Goal: Information Seeking & Learning: Learn about a topic

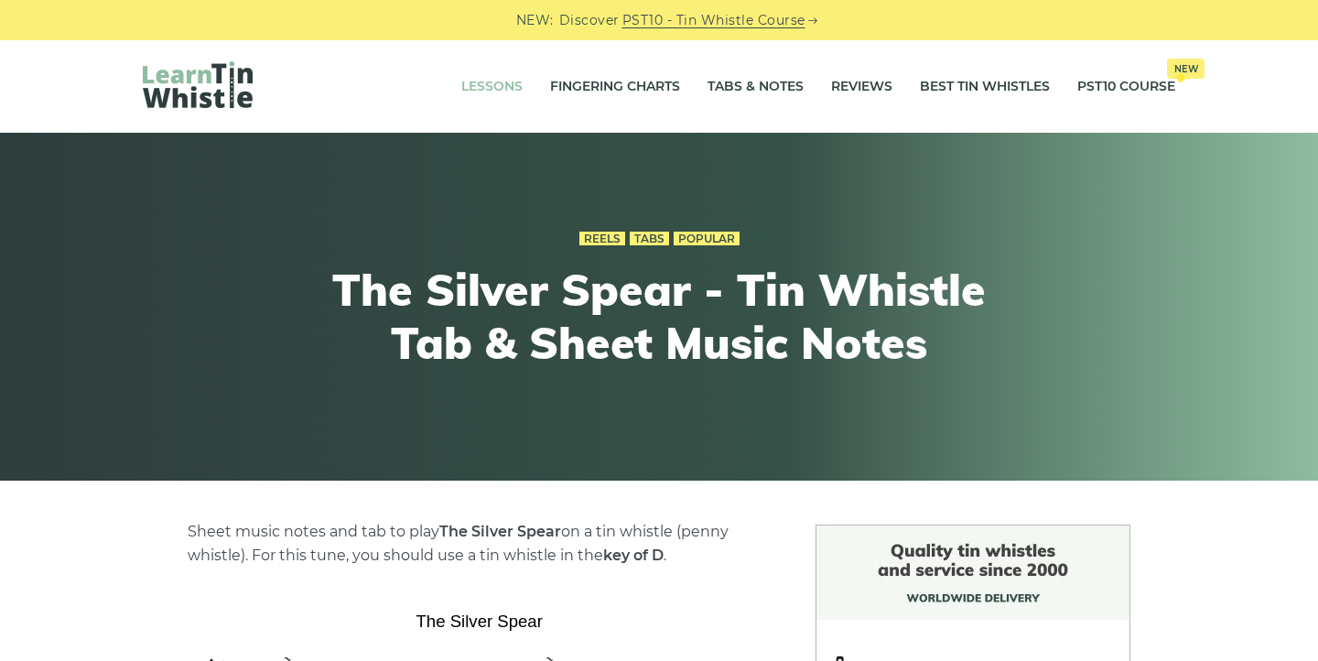
click at [476, 81] on link "Lessons" at bounding box center [491, 87] width 61 height 46
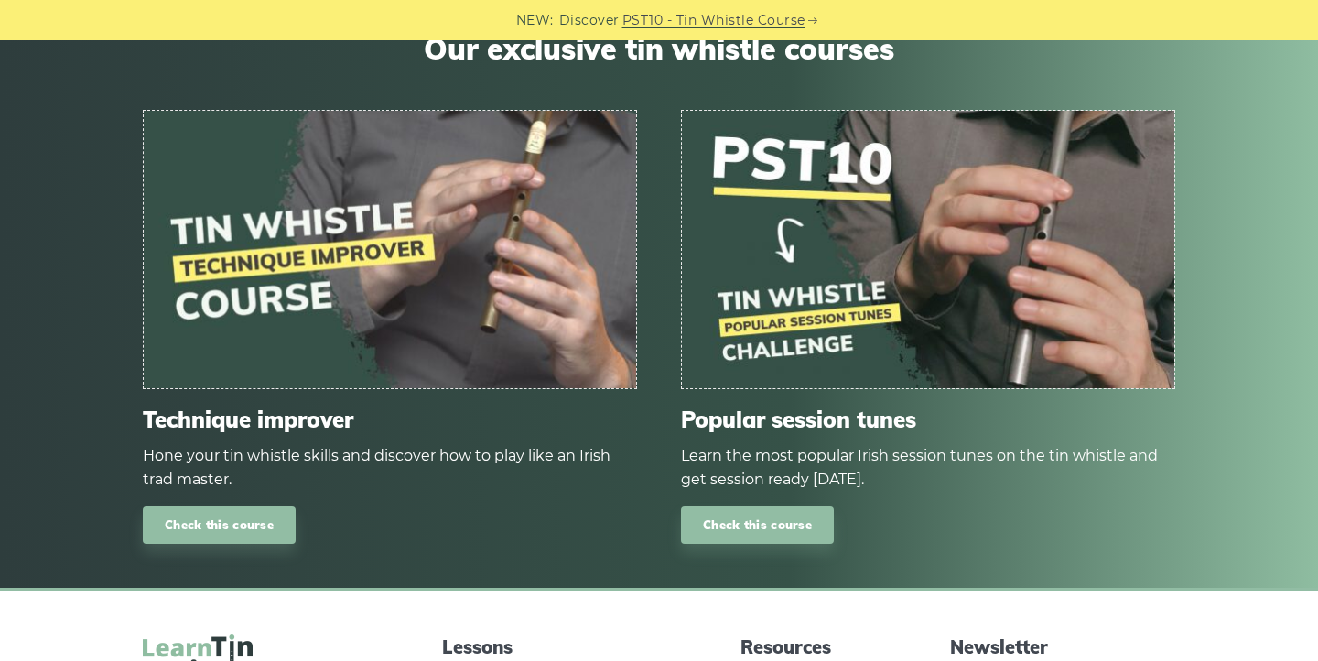
scroll to position [2308, 0]
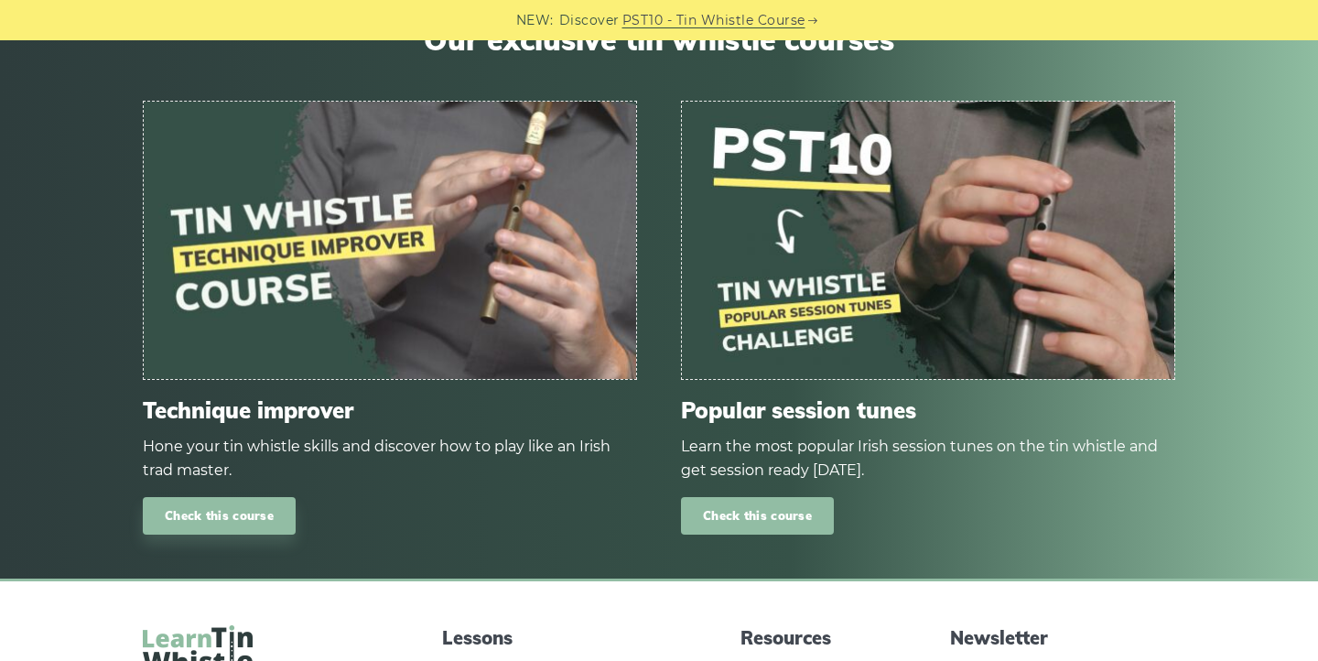
click at [784, 518] on link "Check this course" at bounding box center [757, 516] width 153 height 38
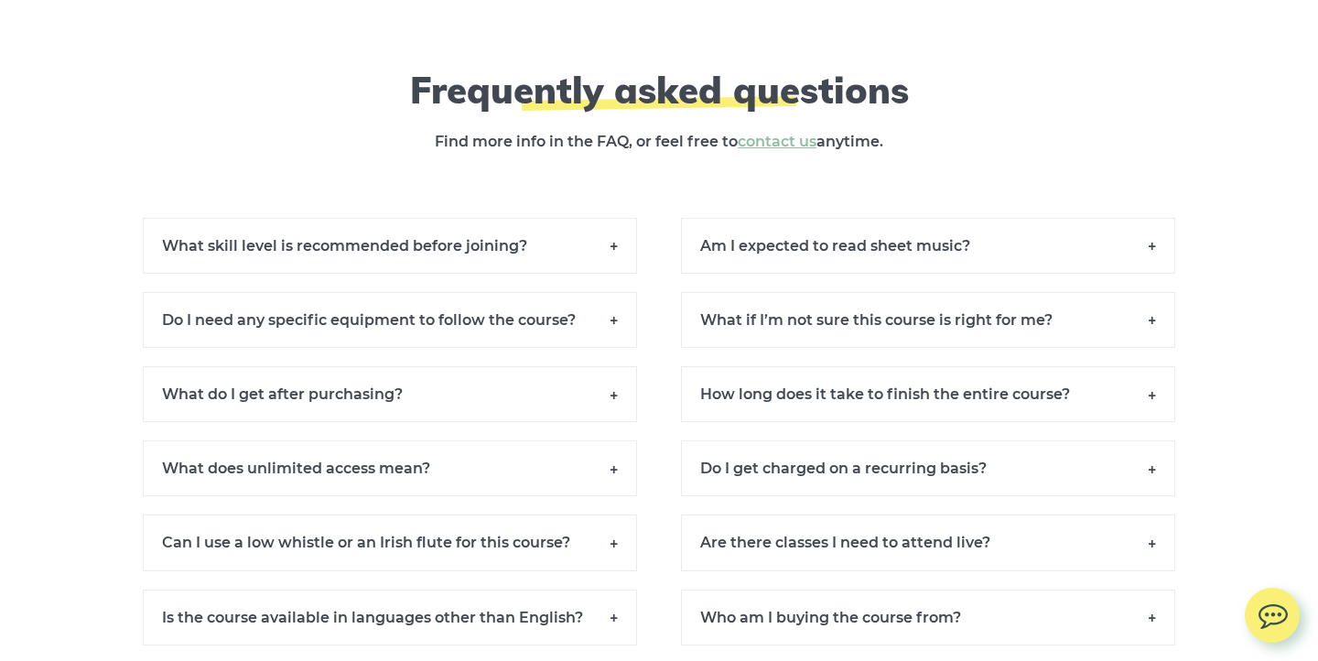
scroll to position [12532, 0]
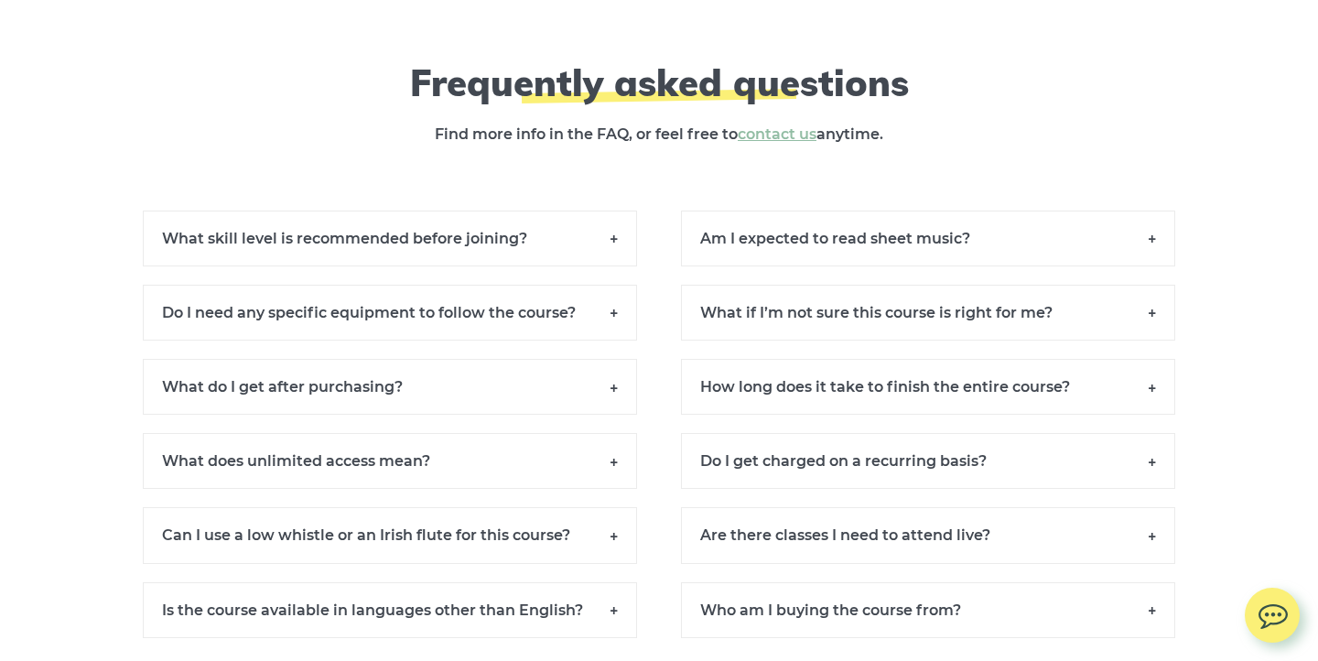
click at [321, 253] on h6 "What skill level is recommended before joining?" at bounding box center [390, 239] width 494 height 56
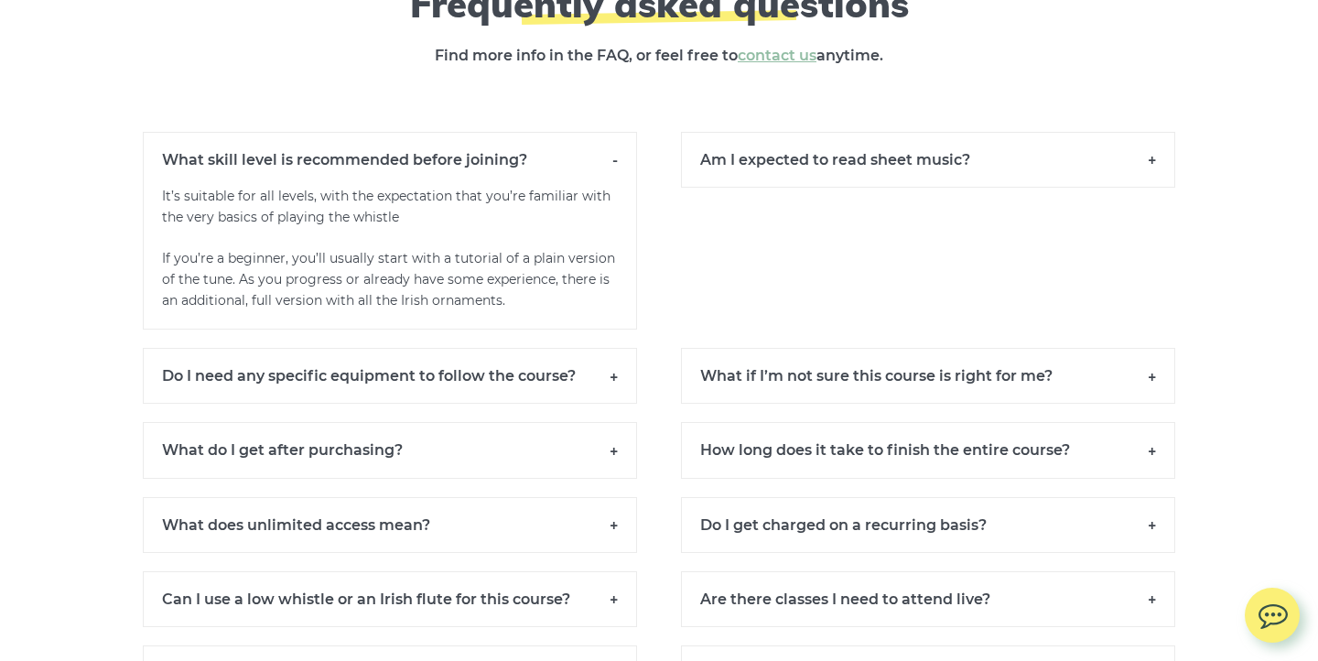
scroll to position [12626, 0]
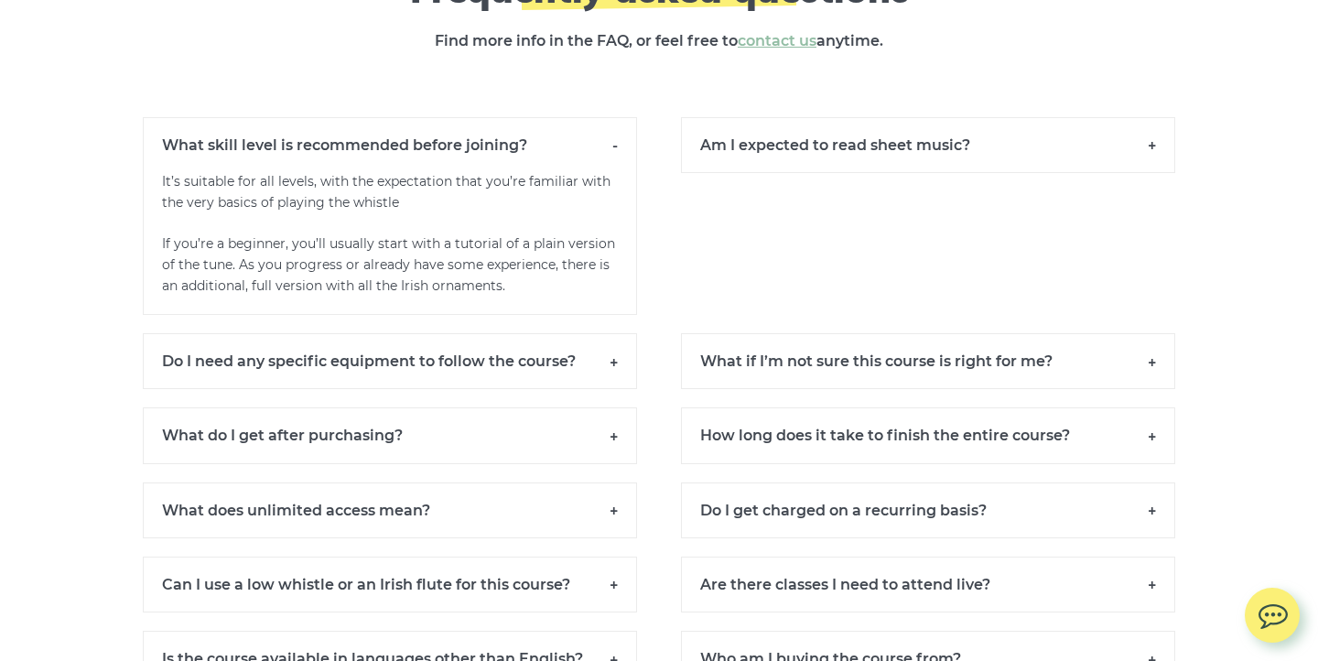
click at [462, 379] on h6 "Do I need any specific equipment to follow the course?" at bounding box center [390, 361] width 494 height 56
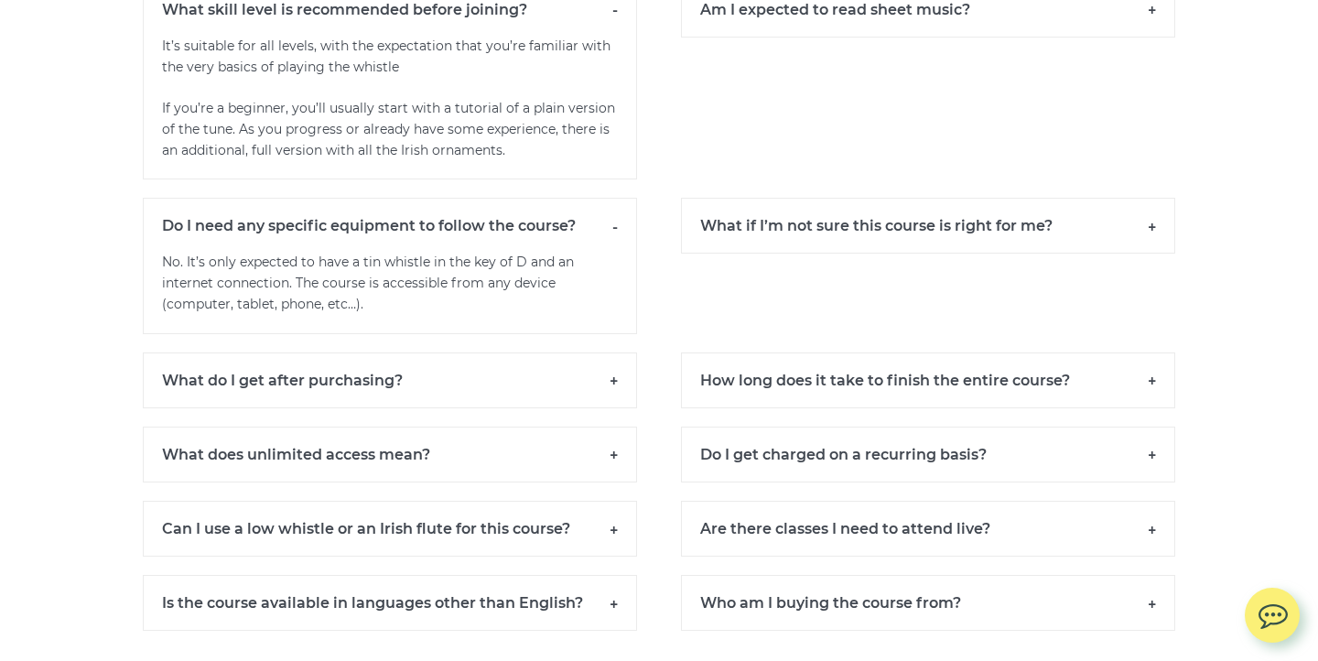
scroll to position [12765, 0]
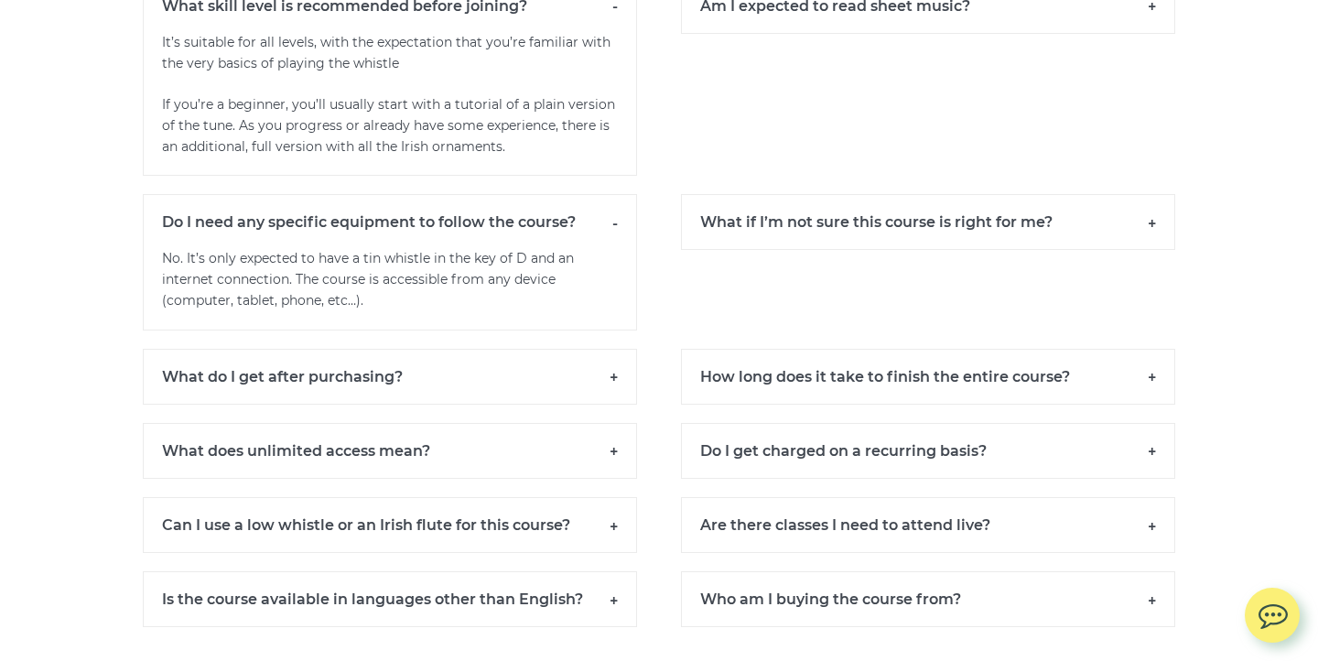
click at [462, 379] on h6 "What do I get after purchasing?" at bounding box center [390, 377] width 494 height 56
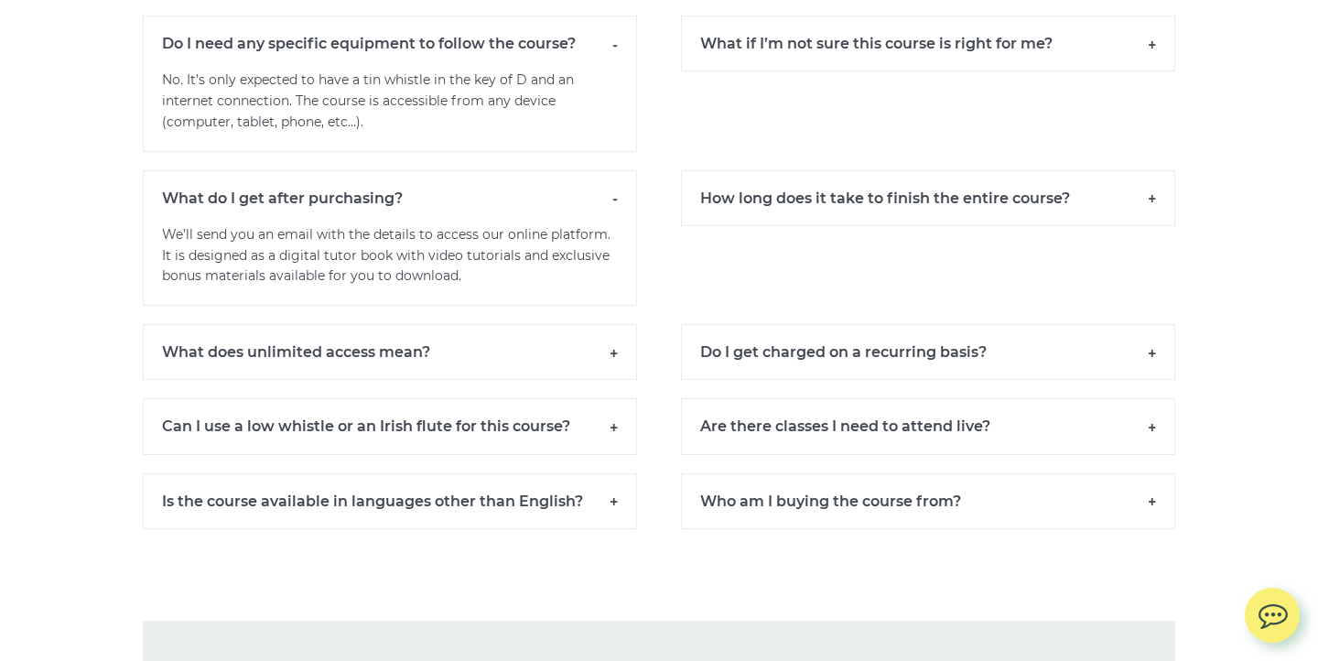
scroll to position [12946, 0]
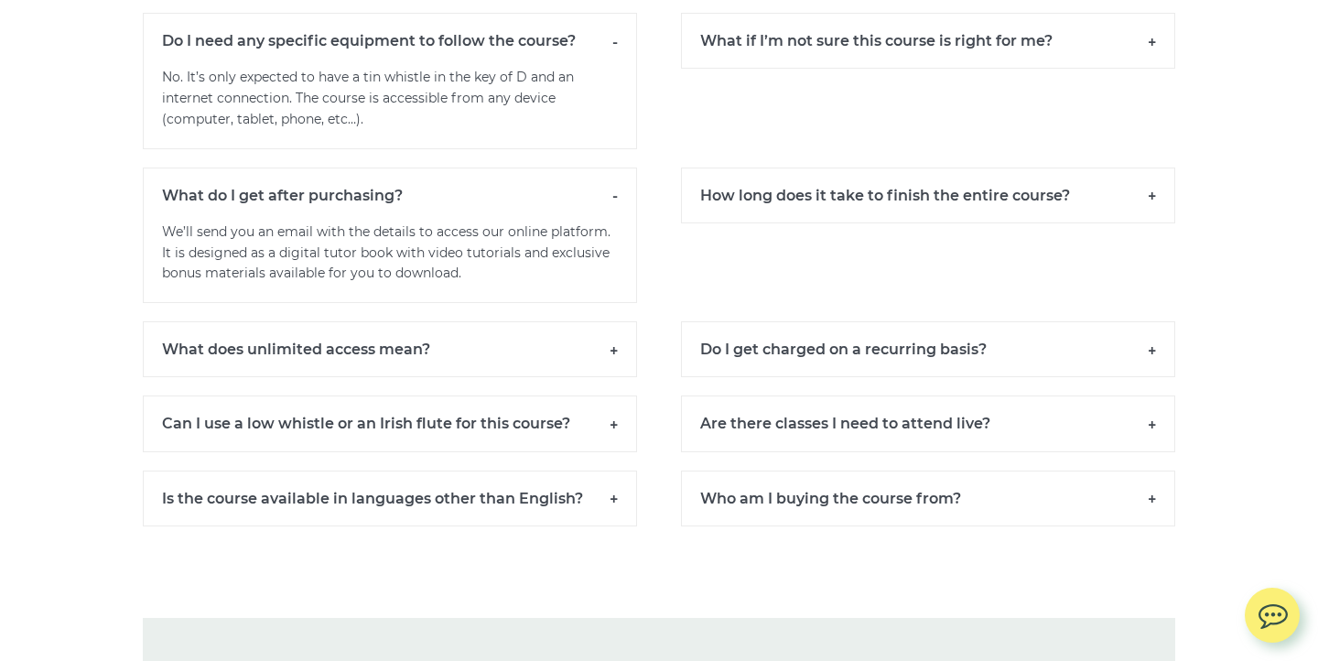
click at [462, 373] on h6 "What does unlimited access mean?" at bounding box center [390, 349] width 494 height 56
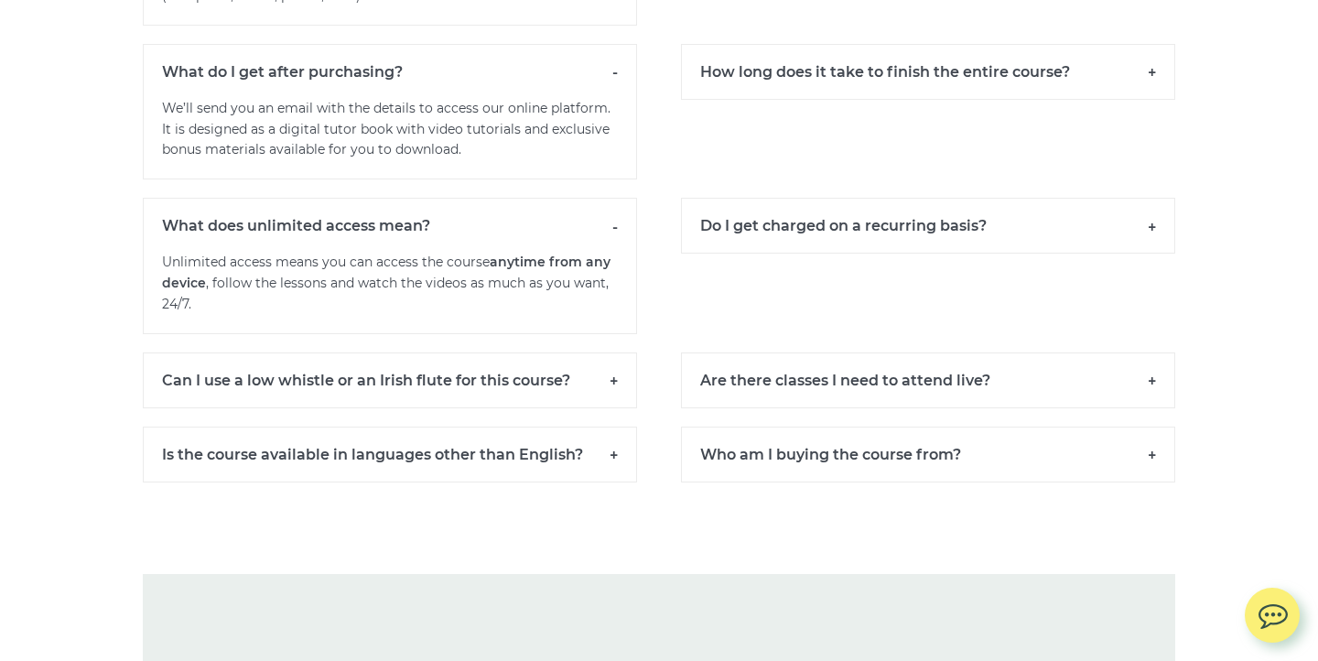
scroll to position [13074, 0]
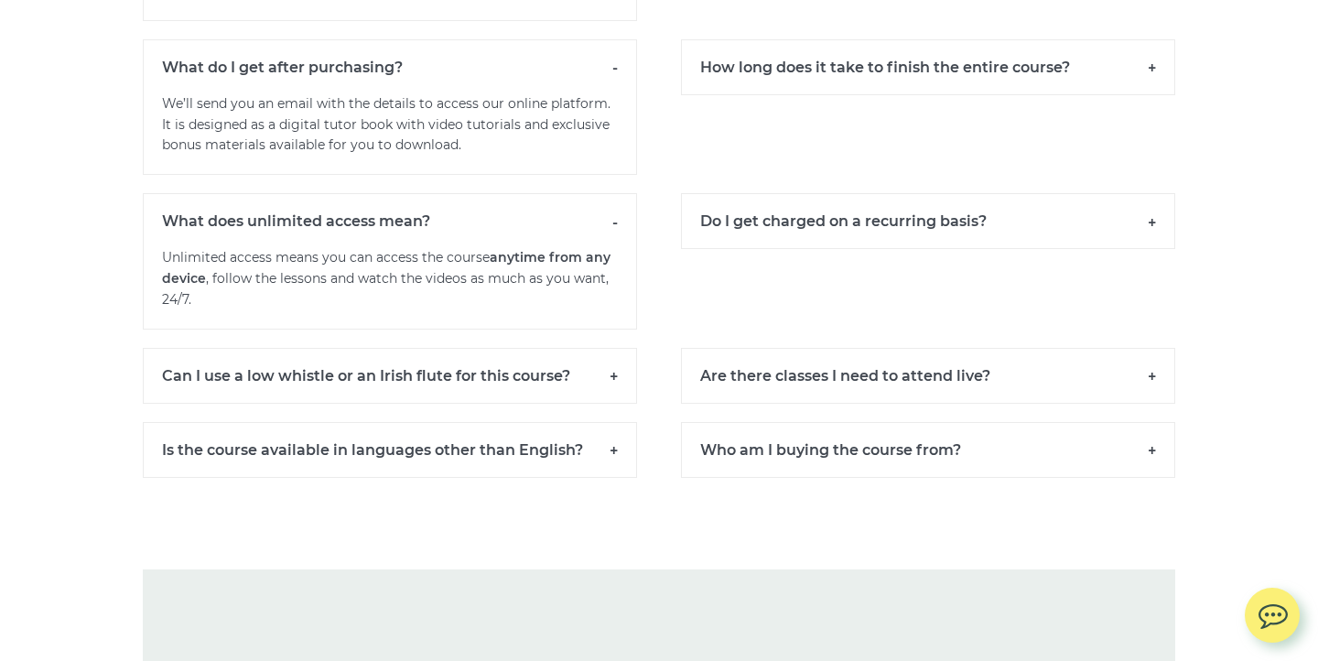
click at [464, 386] on h6 "Can I use a low whistle or an Irish flute for this course?" at bounding box center [390, 376] width 494 height 56
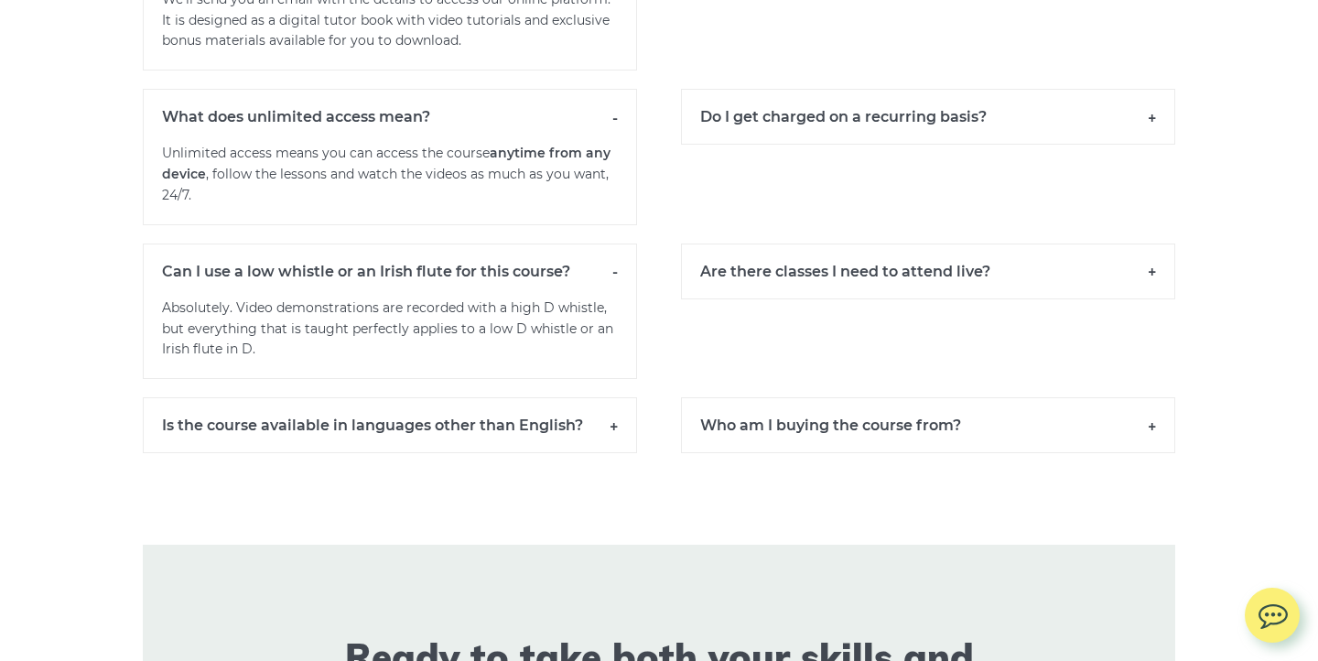
scroll to position [13185, 0]
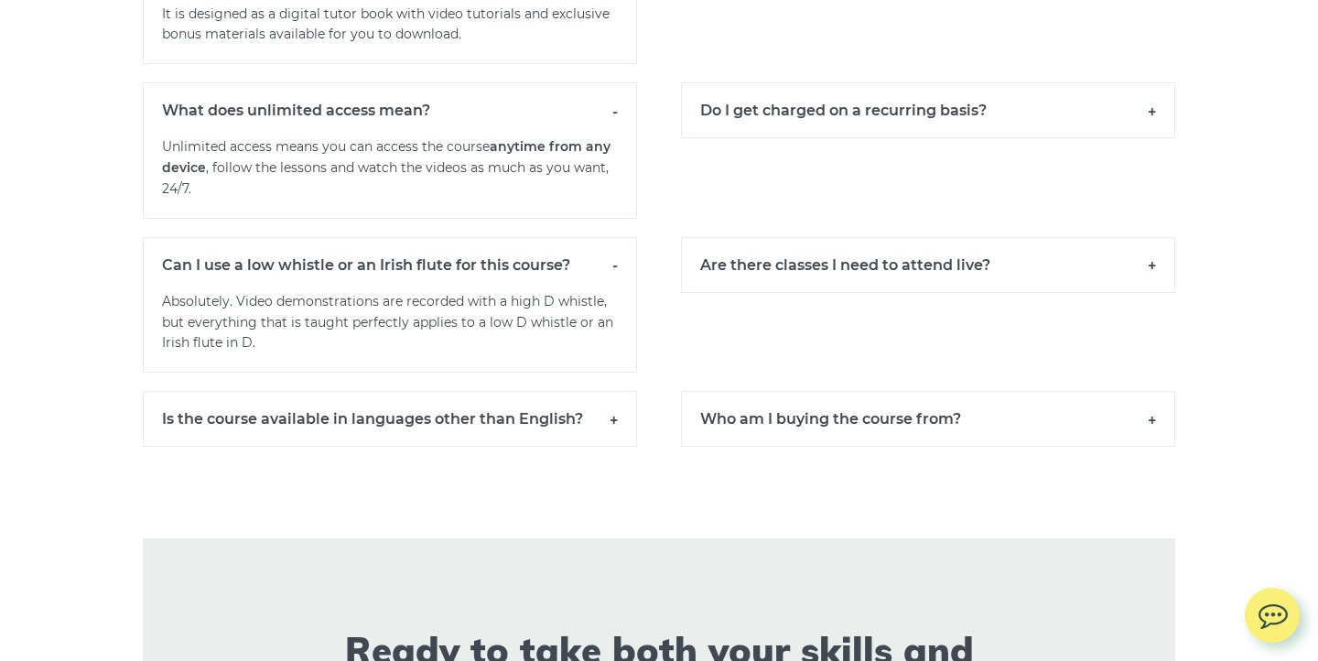
click at [470, 435] on h6 "Is the course available in languages other than English?" at bounding box center [390, 419] width 494 height 56
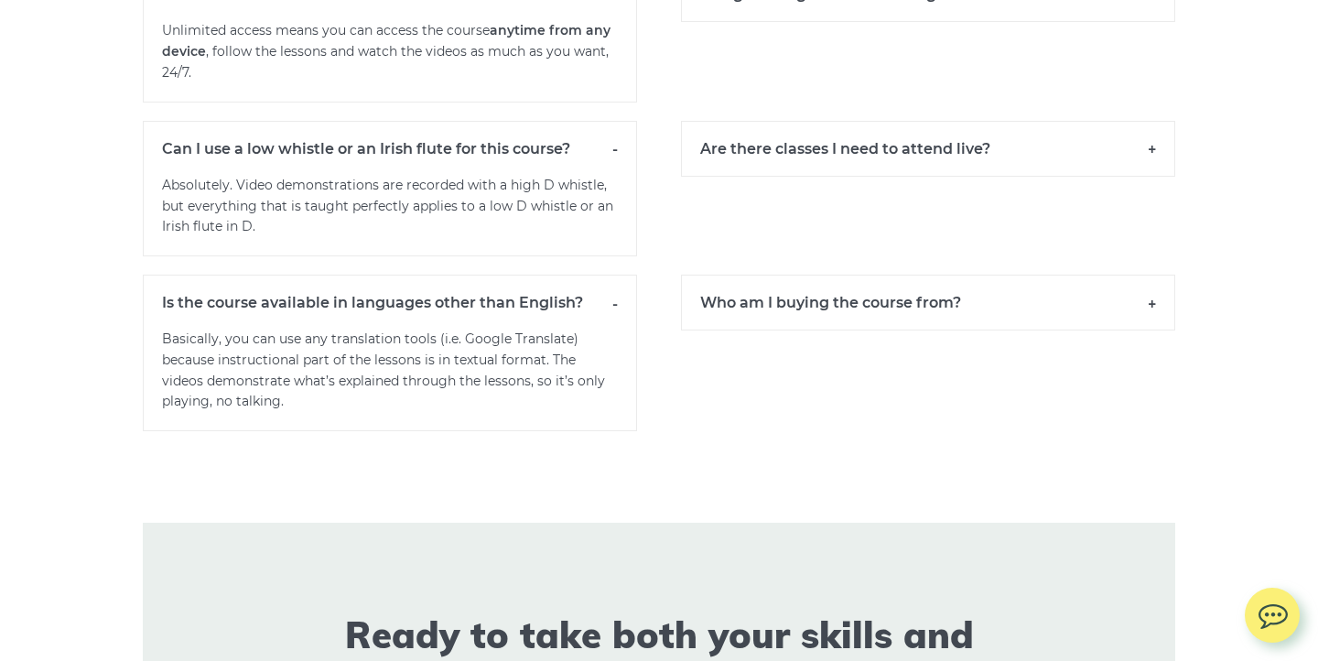
scroll to position [13307, 0]
